Goal: Find specific page/section: Find specific page/section

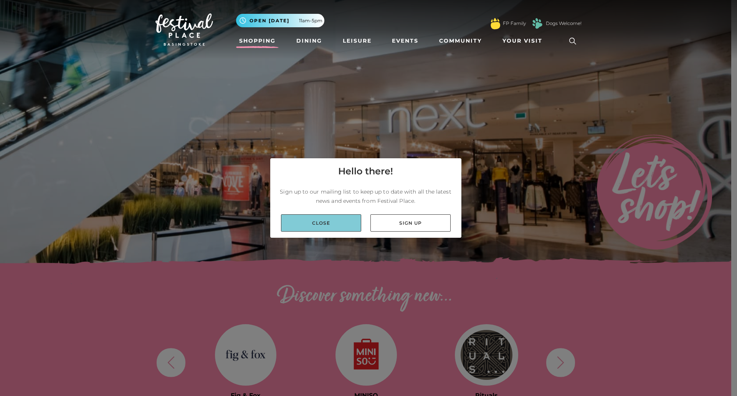
click at [329, 221] on link "Close" at bounding box center [321, 222] width 80 height 17
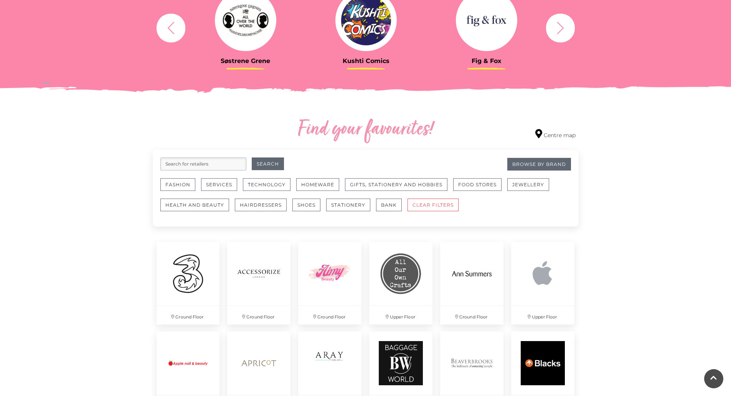
scroll to position [345, 0]
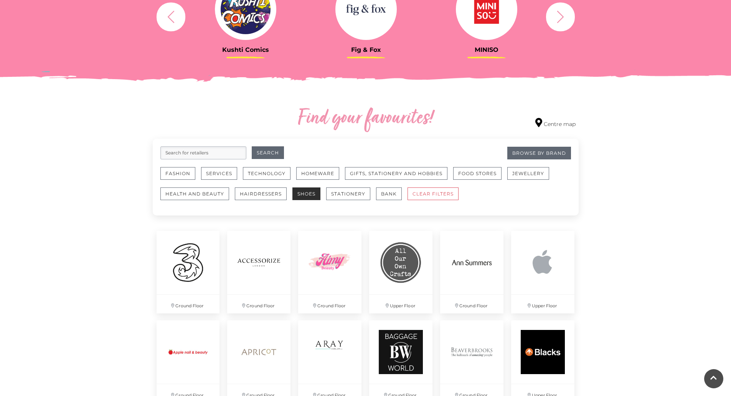
click at [307, 191] on button "Shoes" at bounding box center [306, 193] width 28 height 13
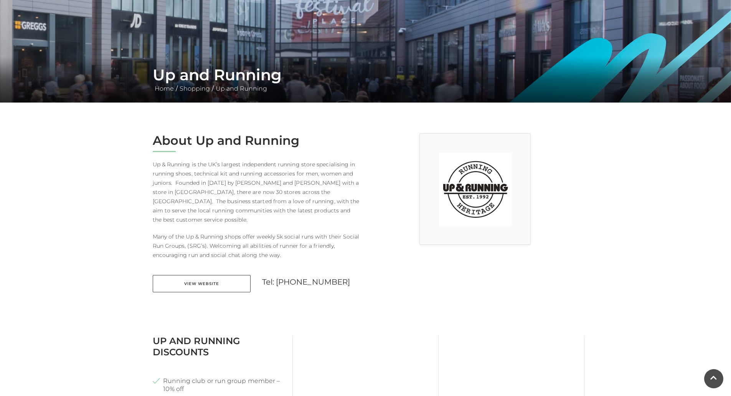
scroll to position [115, 0]
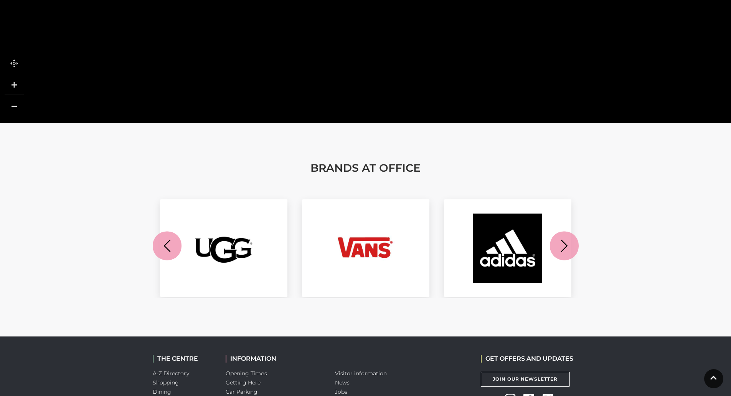
scroll to position [806, 0]
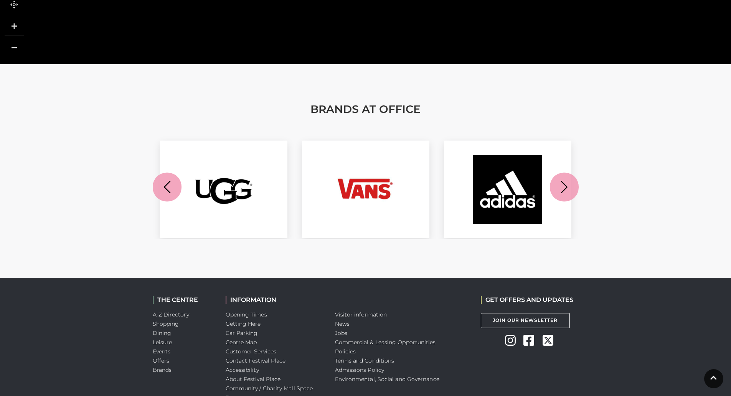
click at [570, 191] on icon "button" at bounding box center [564, 187] width 14 height 14
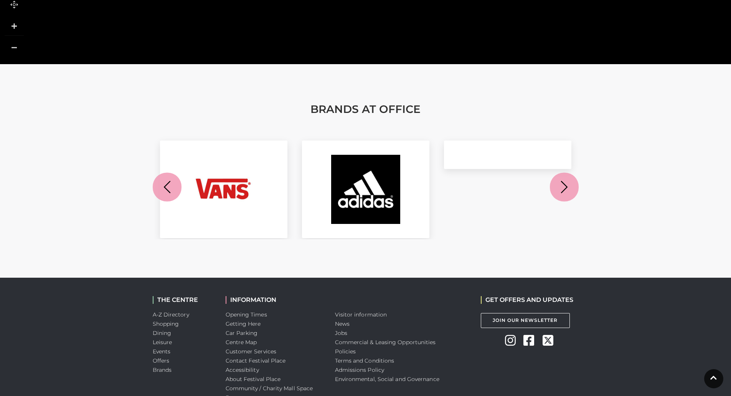
click at [570, 191] on icon "button" at bounding box center [564, 187] width 14 height 14
